Goal: Transaction & Acquisition: Purchase product/service

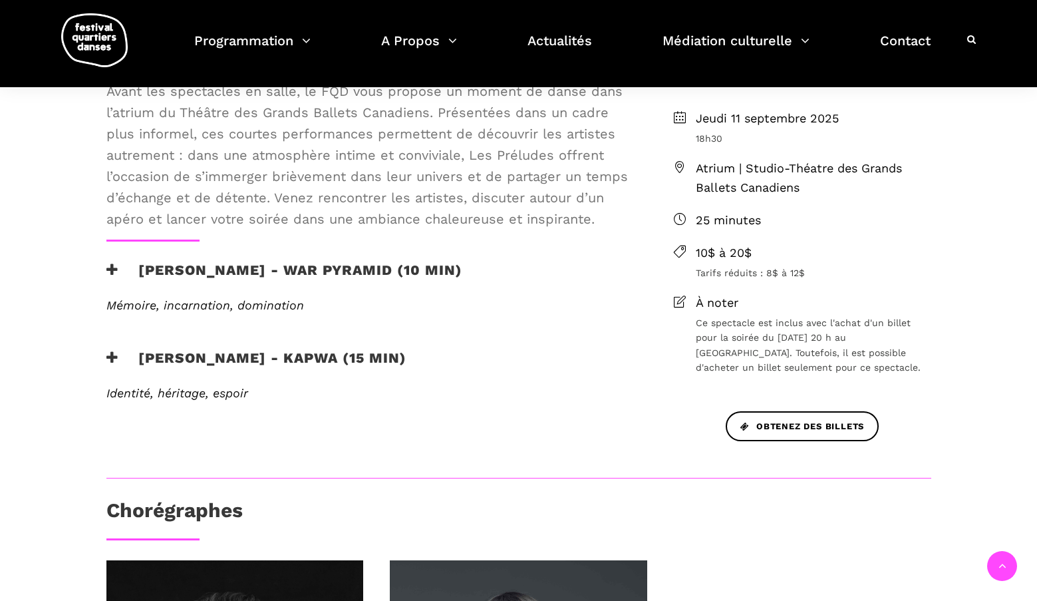
scroll to position [399, 0]
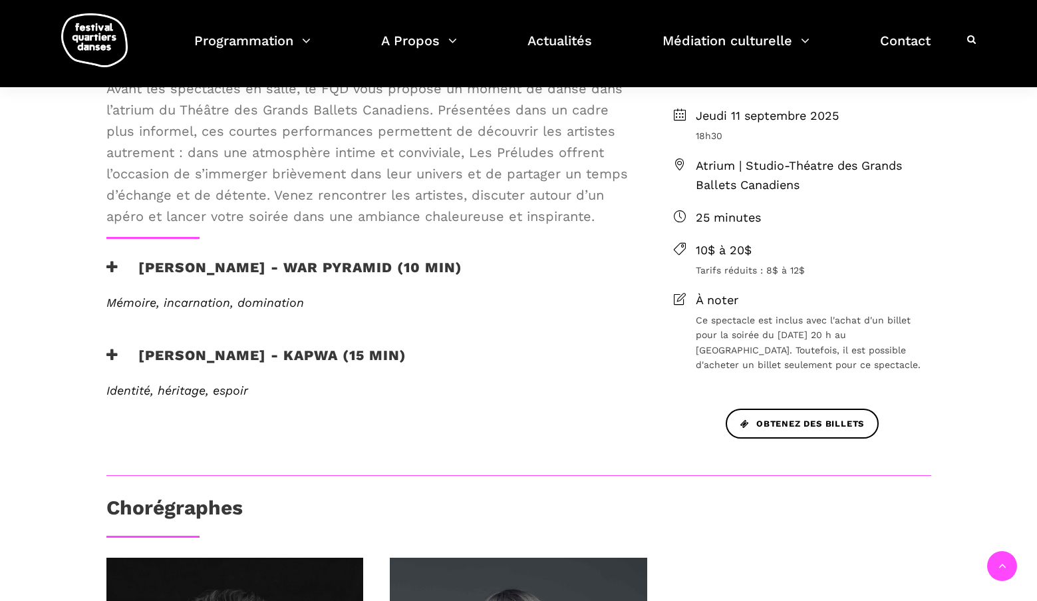
click at [108, 263] on icon at bounding box center [112, 267] width 12 height 14
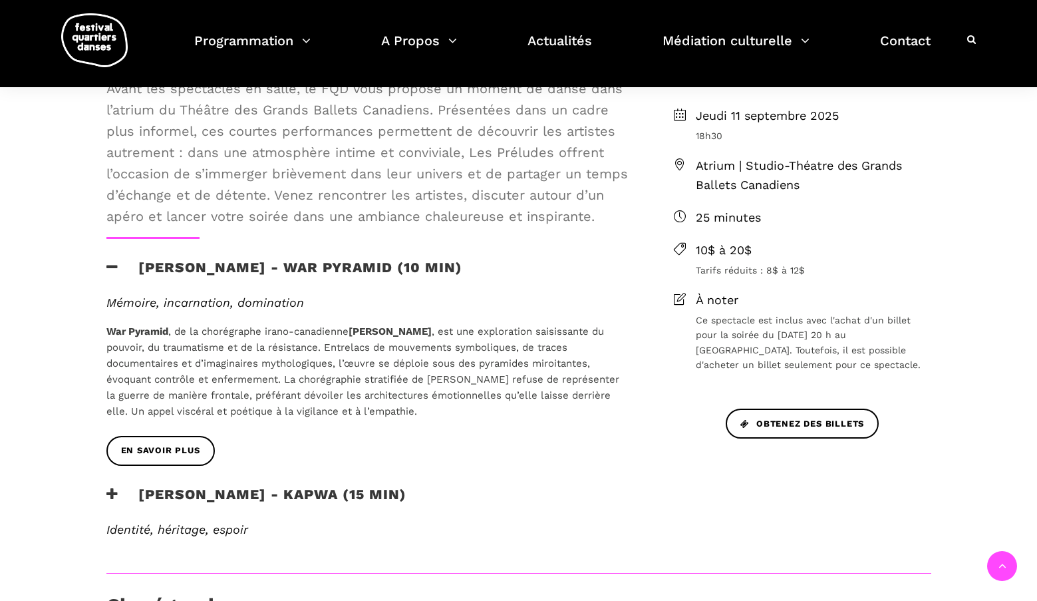
click at [110, 264] on icon at bounding box center [112, 267] width 12 height 14
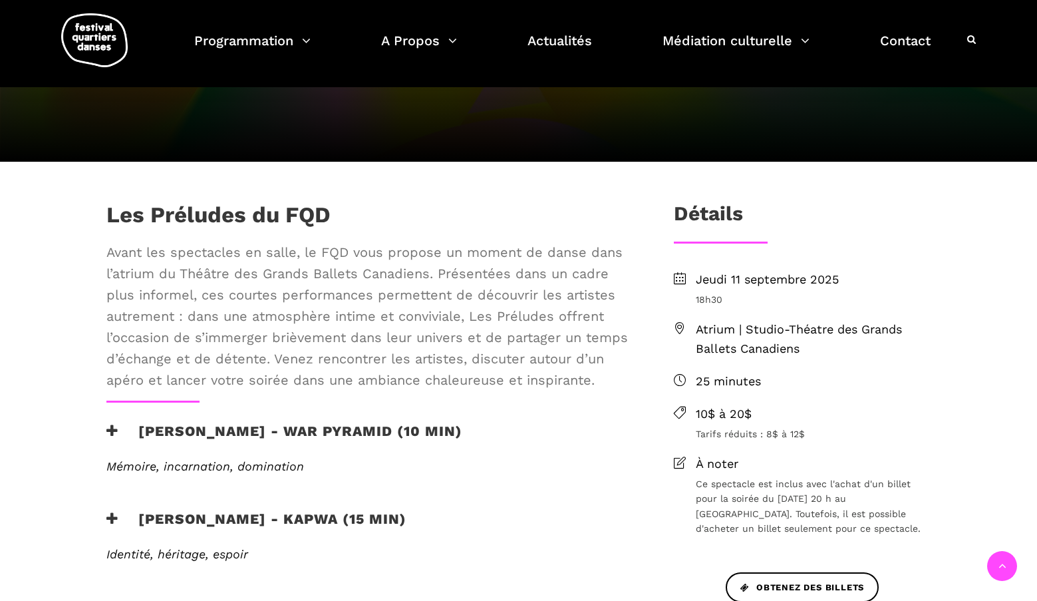
scroll to position [266, 0]
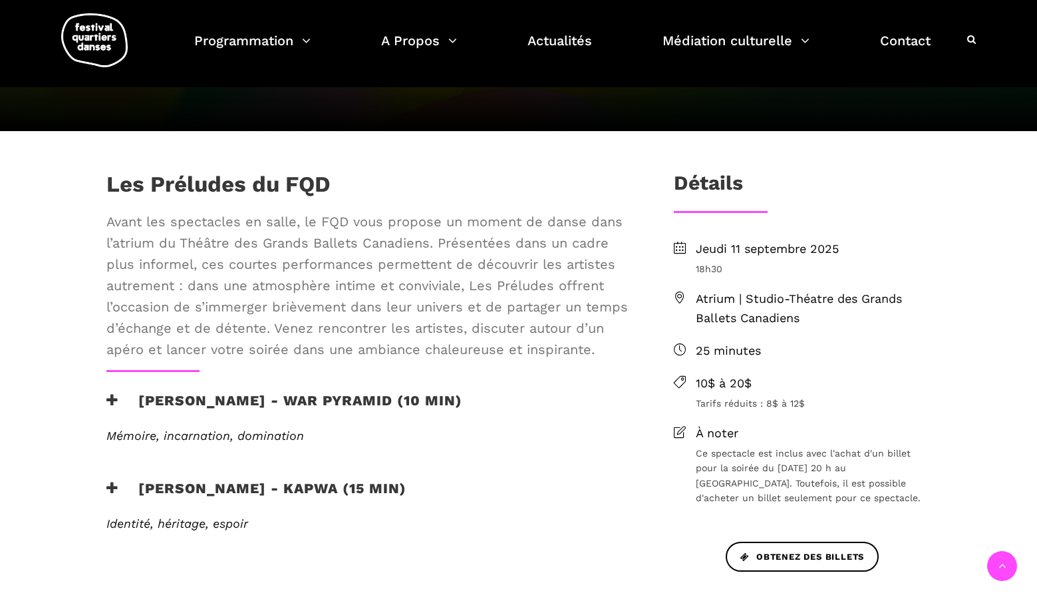
drag, startPoint x: 746, startPoint y: 307, endPoint x: 726, endPoint y: 307, distance: 20.6
click at [726, 307] on span "Atrium | Studio-Théatre des Grands Ballets Canadiens" at bounding box center [813, 308] width 235 height 39
click at [726, 309] on span "Atrium | Studio-Théatre des Grands Ballets Canadiens" at bounding box center [813, 308] width 235 height 39
drag, startPoint x: 696, startPoint y: 297, endPoint x: 776, endPoint y: 300, distance: 79.9
click at [776, 300] on span "Atrium | Studio-Théatre des Grands Ballets Canadiens" at bounding box center [813, 308] width 235 height 39
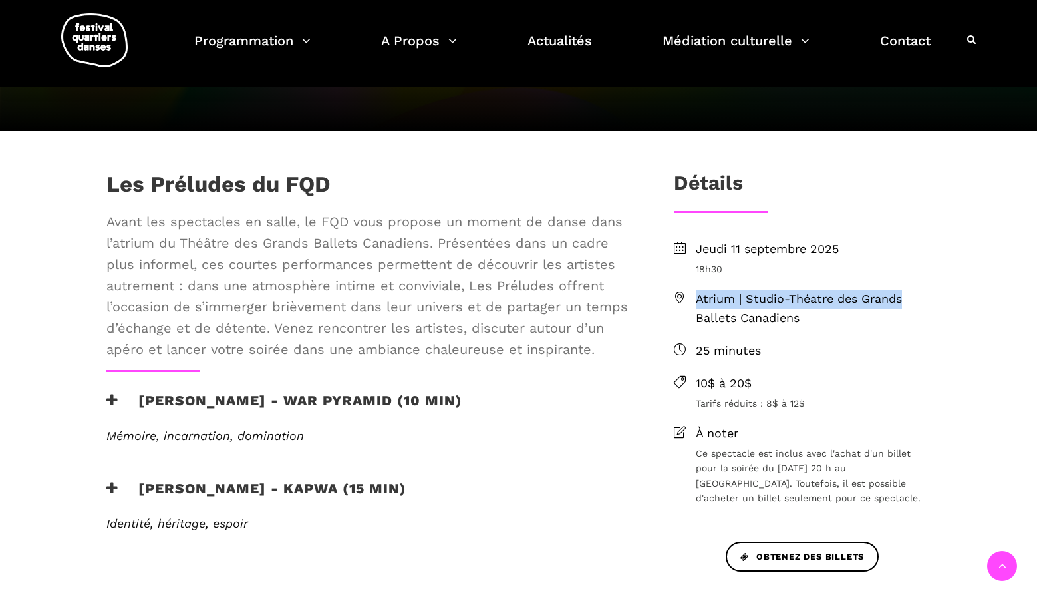
drag, startPoint x: 776, startPoint y: 300, endPoint x: 698, endPoint y: 300, distance: 77.8
click at [698, 300] on span "Atrium | Studio-Théatre des Grands Ballets Canadiens" at bounding box center [813, 308] width 235 height 39
copy span "Atrium | Studio-Théatre des Grands"
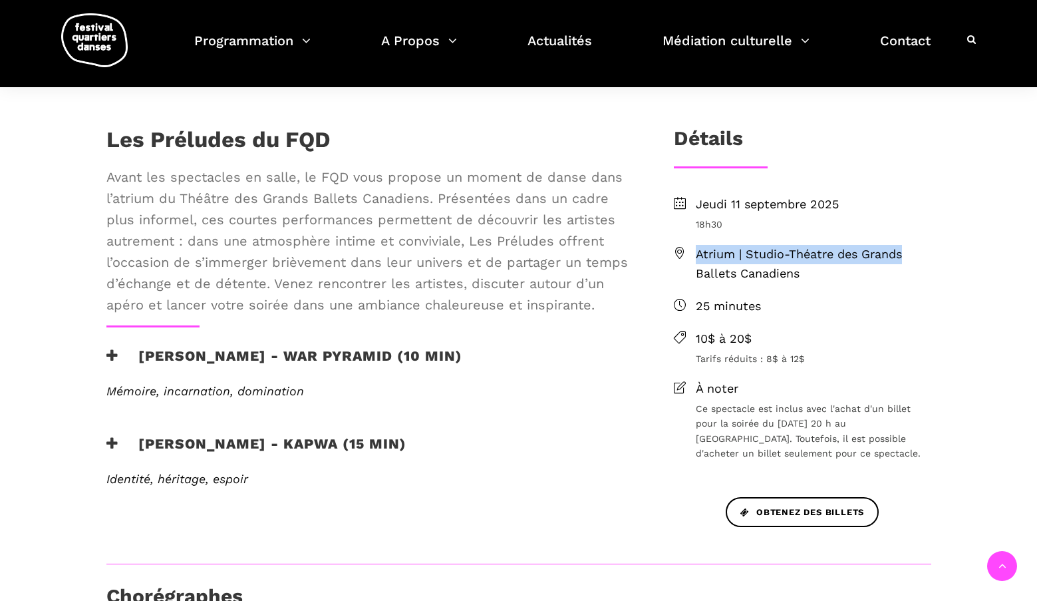
scroll to position [466, 0]
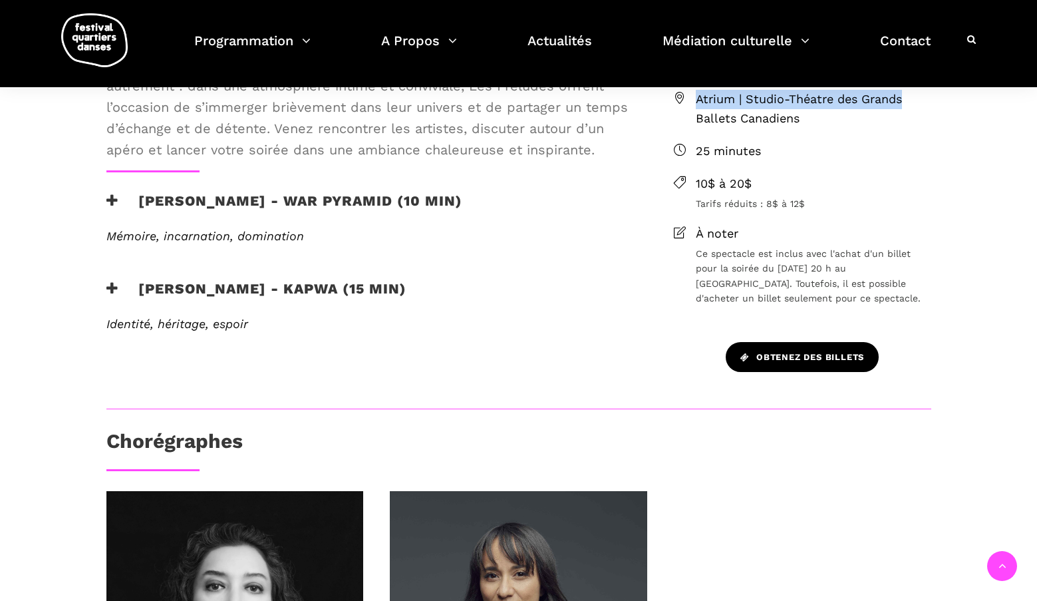
click at [784, 342] on link "Obtenez des billets" at bounding box center [802, 357] width 153 height 30
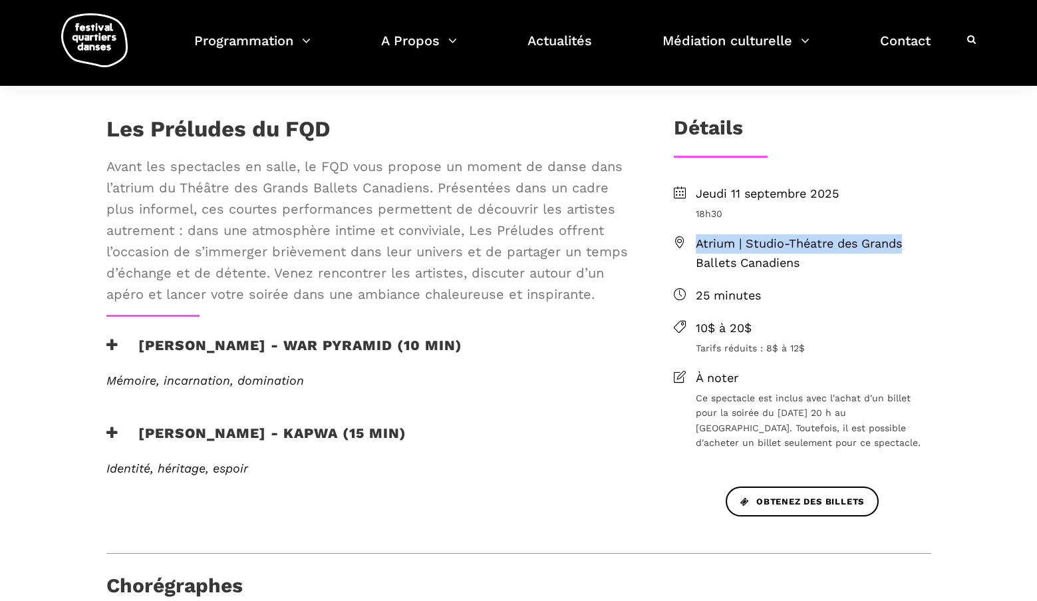
scroll to position [67, 0]
